Goal: Navigation & Orientation: Understand site structure

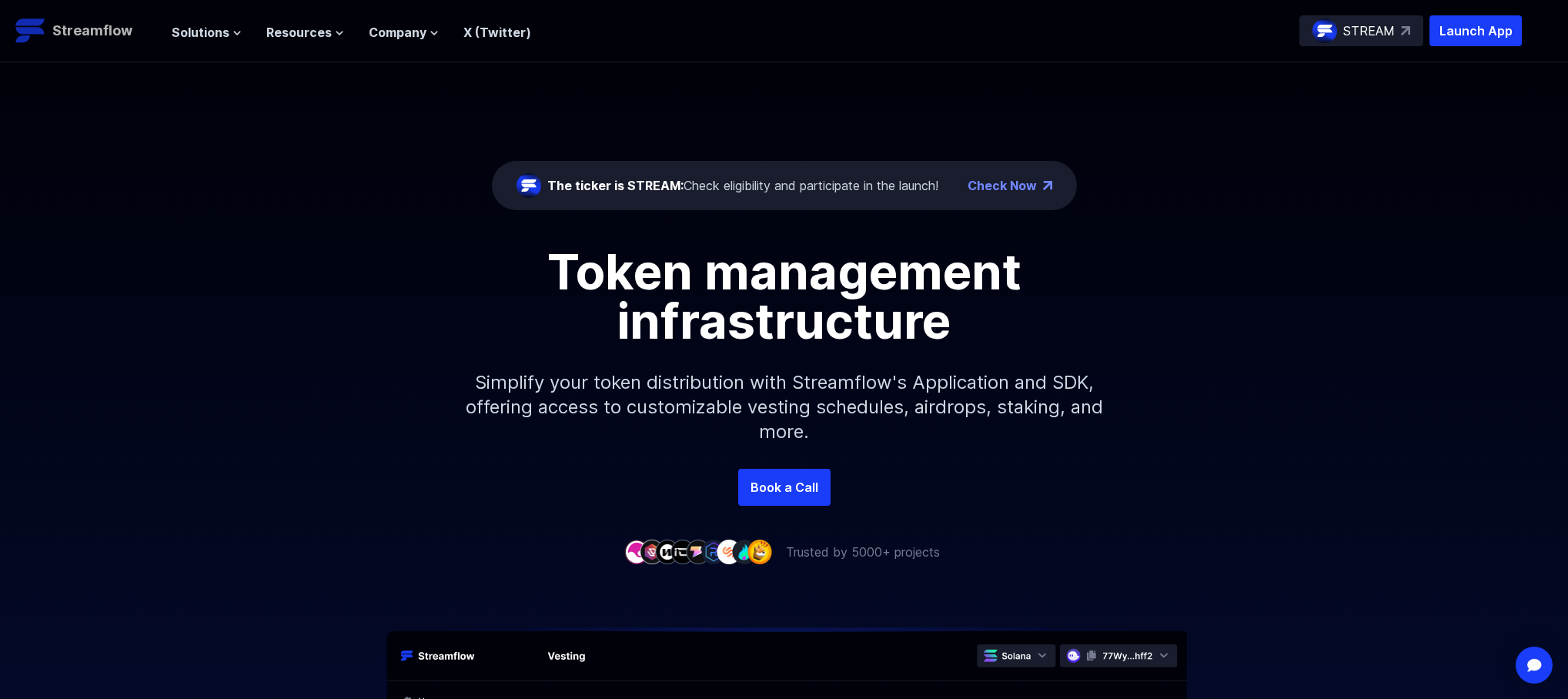
click at [102, 38] on p "Streamflow" at bounding box center [92, 31] width 80 height 22
click at [235, 32] on icon at bounding box center [237, 33] width 9 height 9
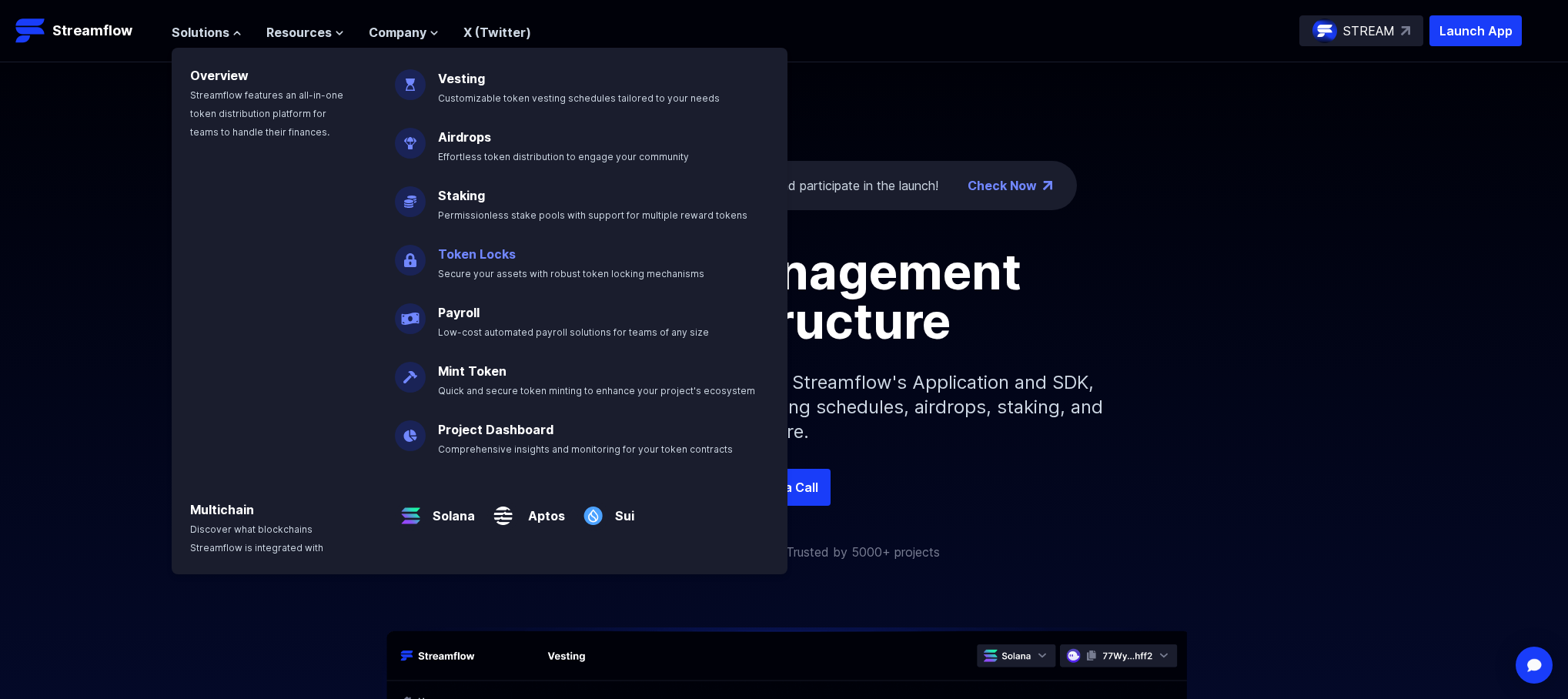
click at [502, 262] on p "Token Locks Secure your assets with robust token locking mechanisms" at bounding box center [581, 257] width 306 height 49
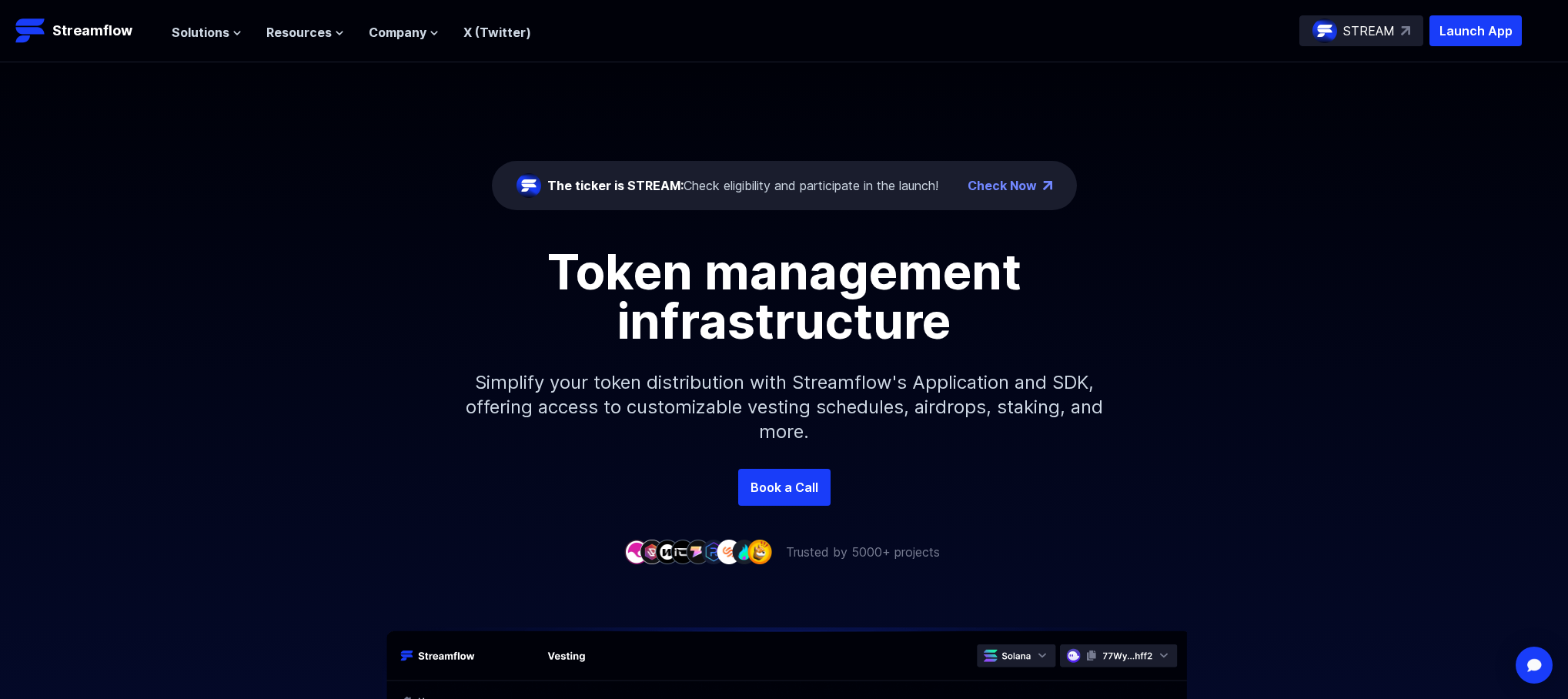
click at [1353, 28] on p "STREAM" at bounding box center [1368, 31] width 52 height 19
click at [215, 29] on span "Solutions" at bounding box center [201, 32] width 58 height 19
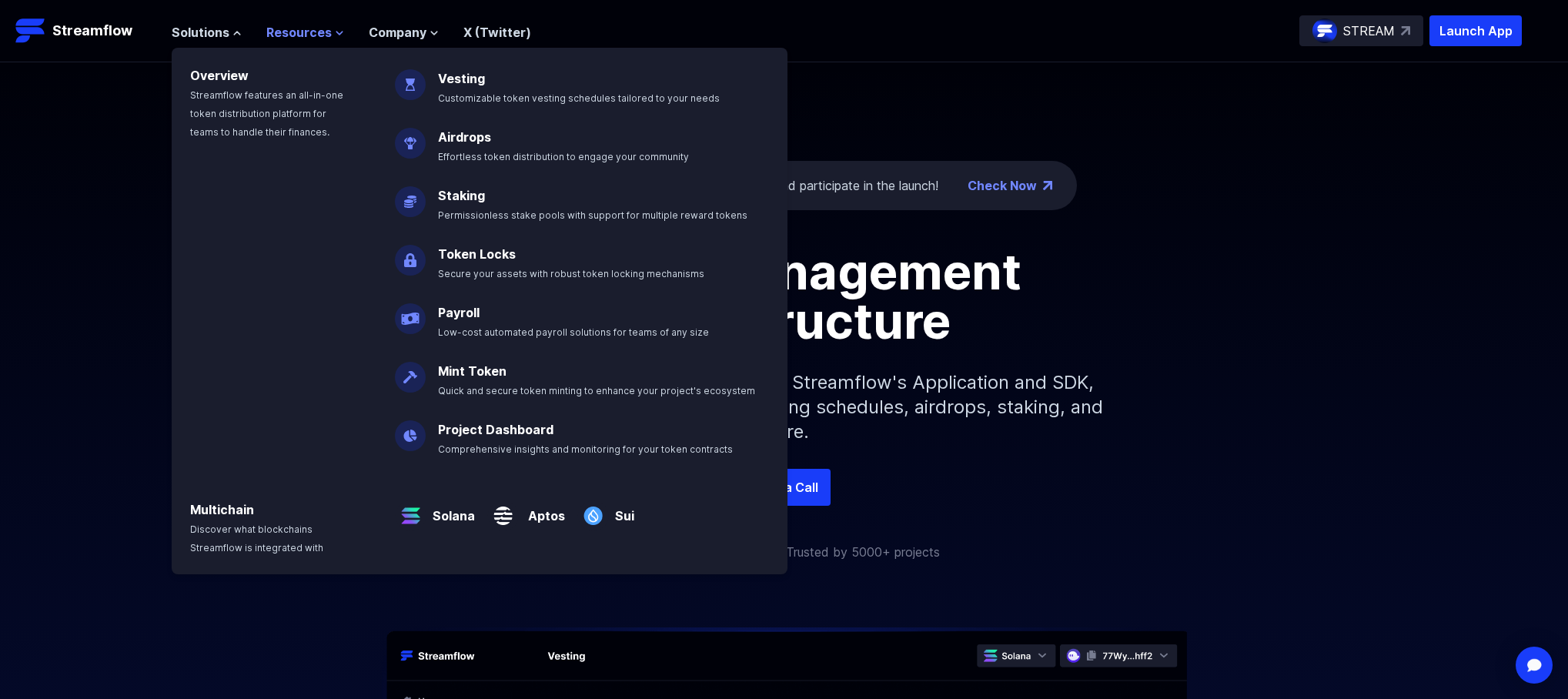
click at [311, 32] on span "Resources" at bounding box center [299, 32] width 66 height 19
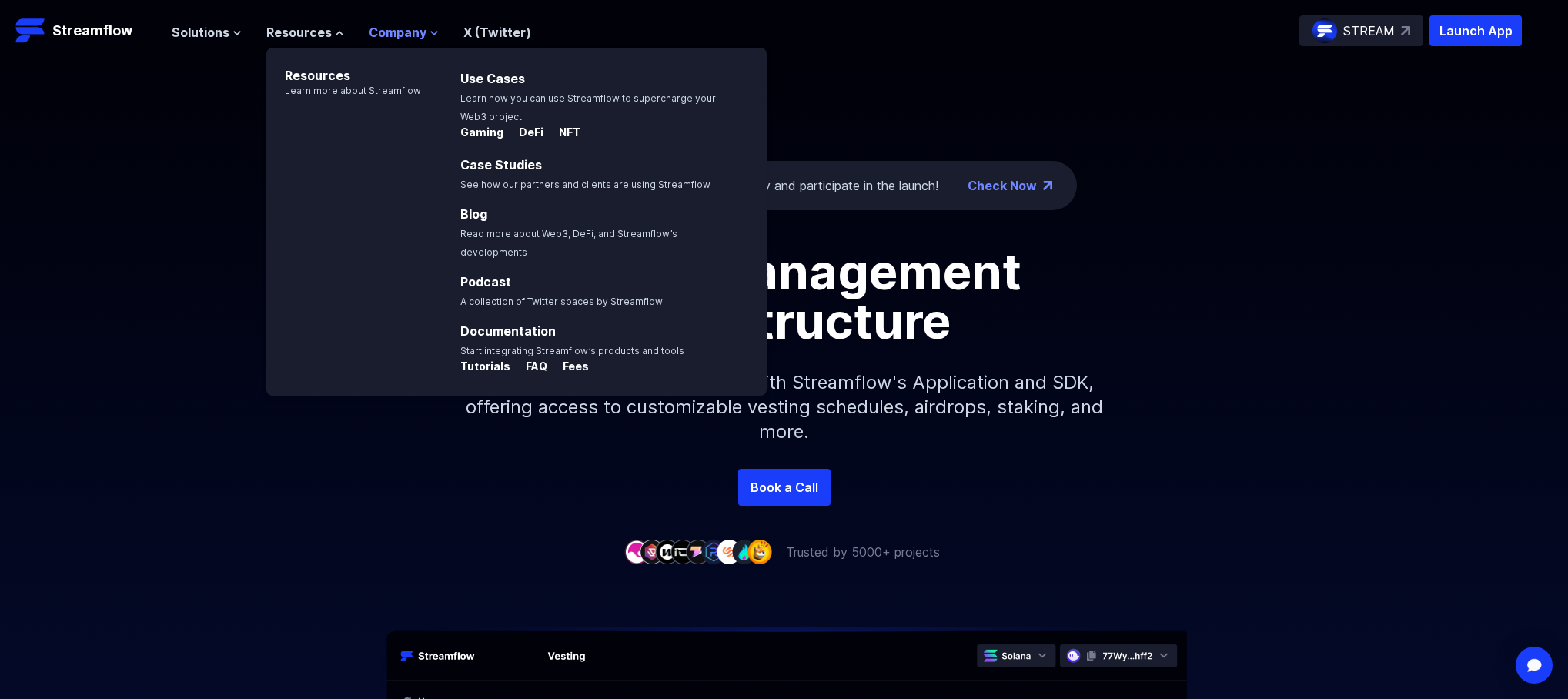
click at [390, 29] on span "Company" at bounding box center [397, 32] width 58 height 19
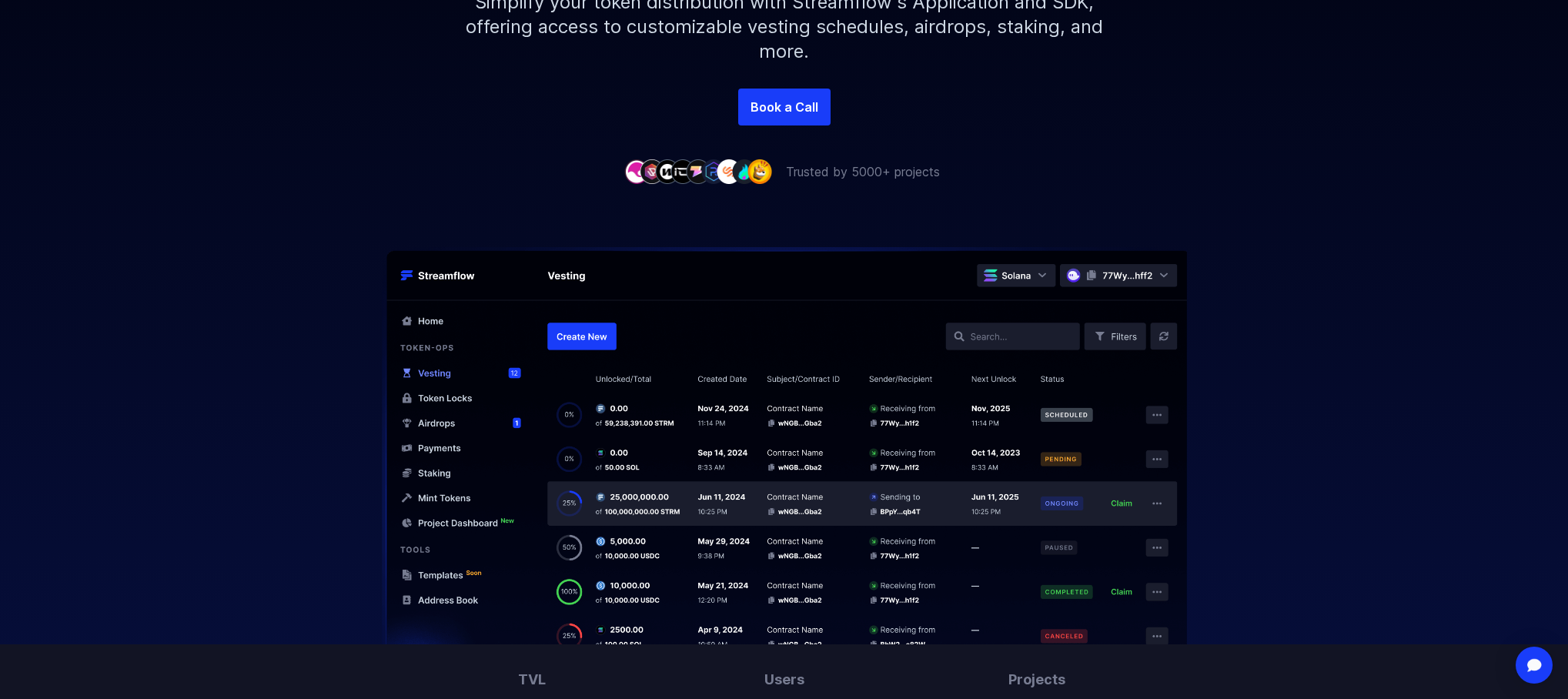
scroll to position [378, 0]
